Goal: Navigation & Orientation: Understand site structure

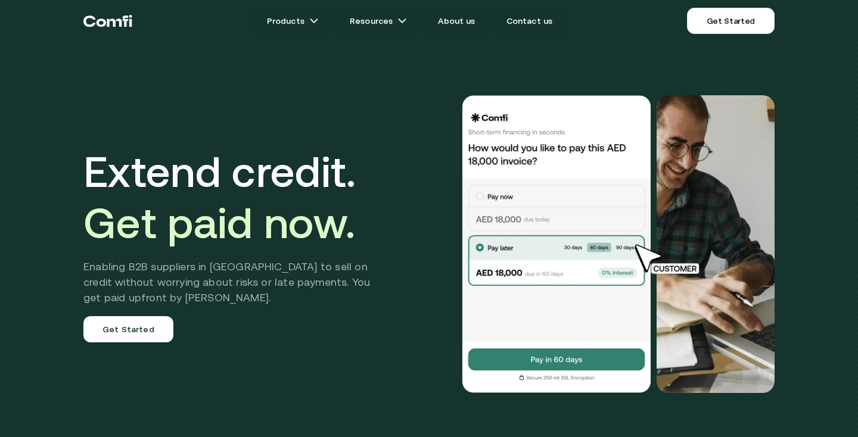
click at [411, 141] on div at bounding box center [588, 244] width 372 height 298
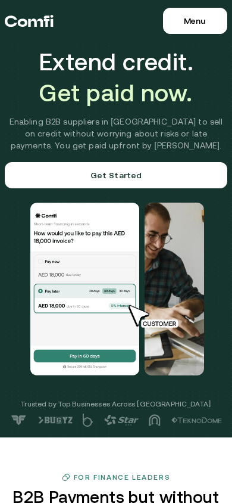
click at [192, 23] on span "Menu" at bounding box center [194, 21] width 21 height 10
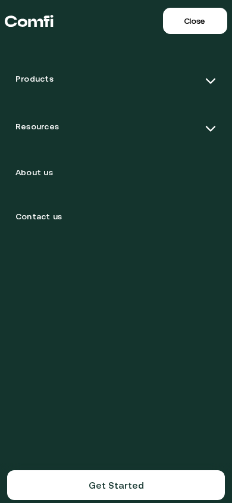
click at [199, 79] on div "Products" at bounding box center [116, 81] width 220 height 43
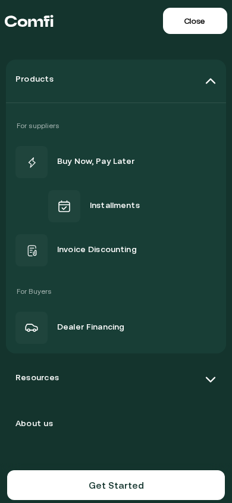
click at [199, 79] on div "Products" at bounding box center [116, 81] width 220 height 43
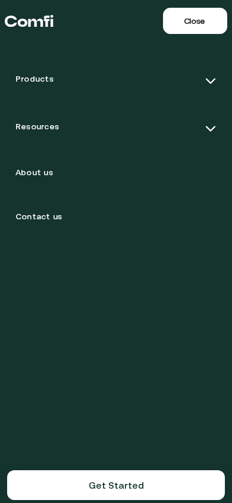
click at [198, 127] on div "Resources" at bounding box center [116, 128] width 220 height 43
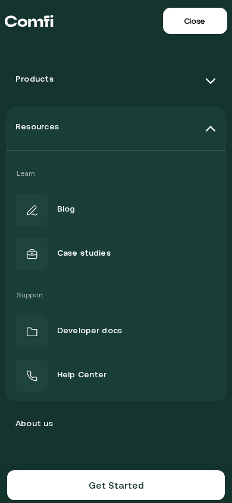
click at [210, 76] on img at bounding box center [211, 81] width 12 height 12
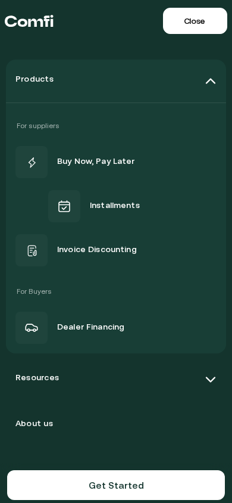
click at [210, 76] on img at bounding box center [211, 81] width 12 height 12
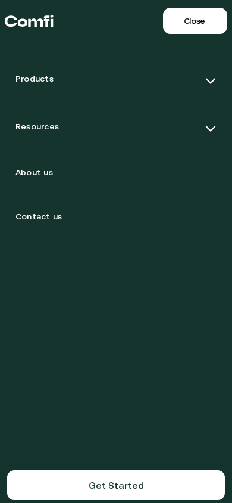
click at [198, 127] on div "Resources" at bounding box center [116, 128] width 220 height 43
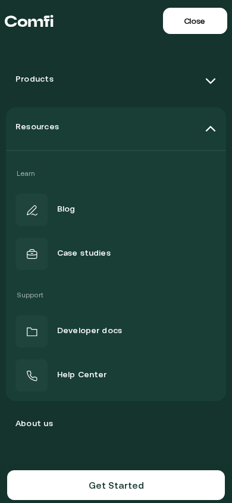
click at [194, 138] on div "Resources" at bounding box center [116, 128] width 220 height 43
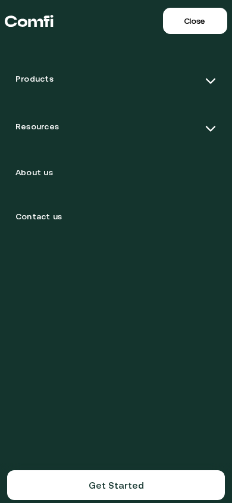
click at [204, 27] on button "Menu Close" at bounding box center [195, 21] width 64 height 26
